Goal: Find contact information

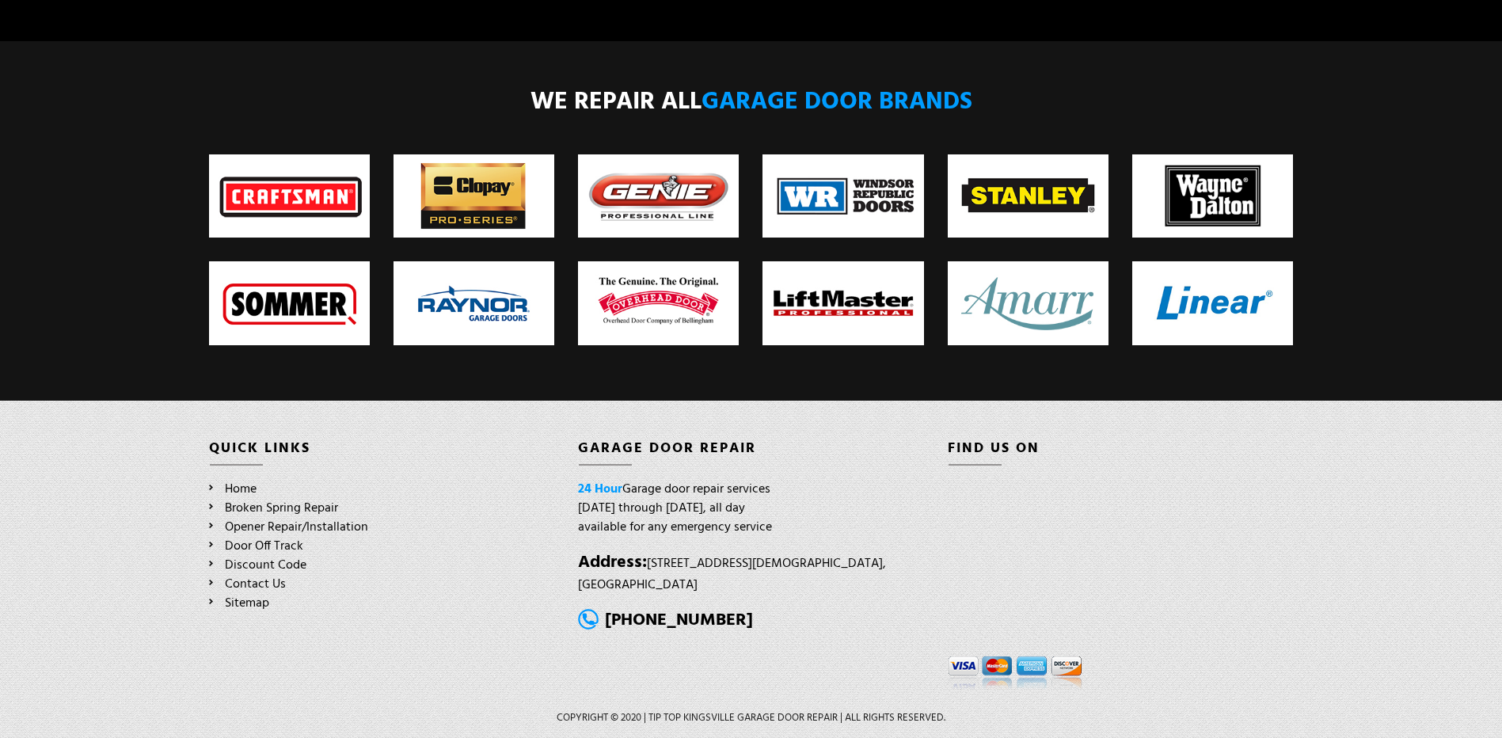
scroll to position [3136, 0]
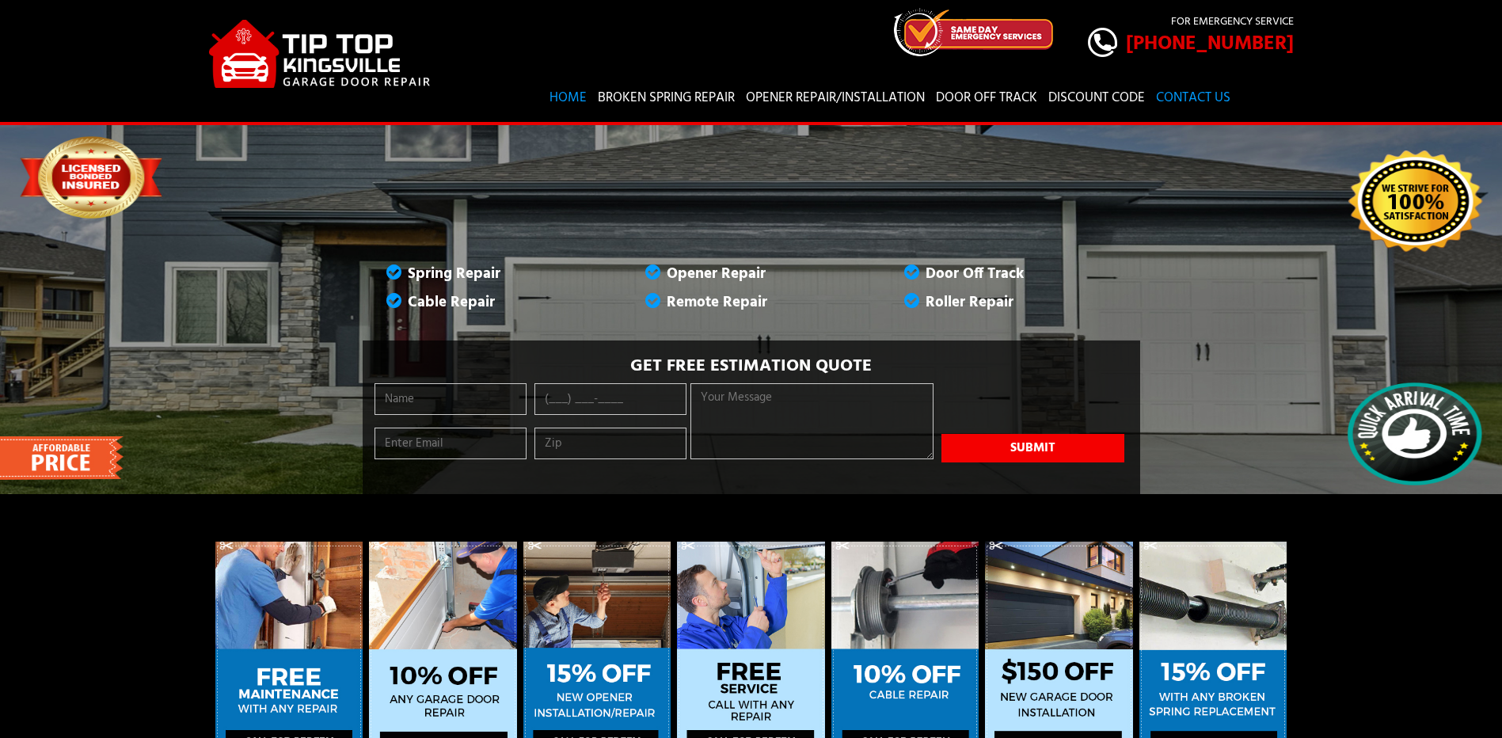
click at [1235, 113] on link "Contact Us" at bounding box center [1193, 98] width 82 height 44
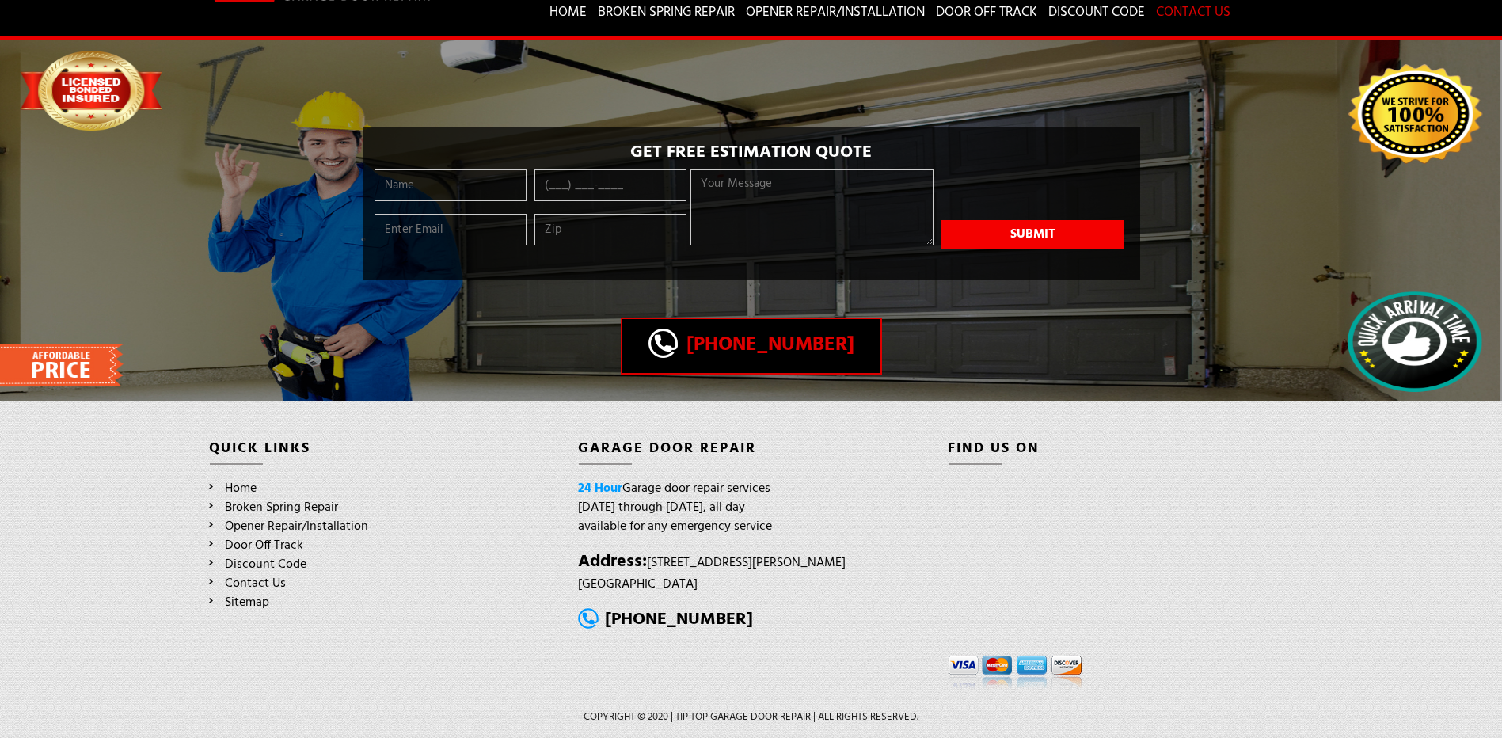
scroll to position [158, 0]
